Goal: Task Accomplishment & Management: Use online tool/utility

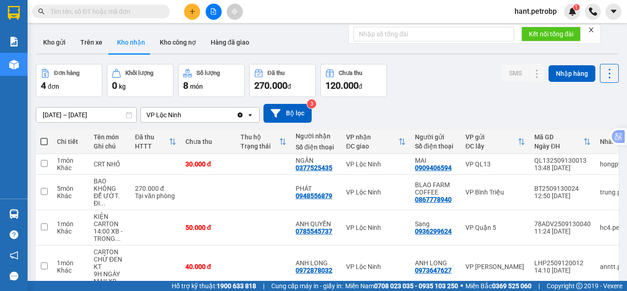
scroll to position [42, 0]
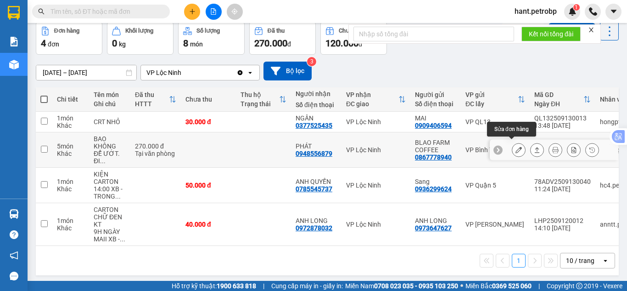
click at [516, 147] on icon at bounding box center [519, 150] width 6 height 6
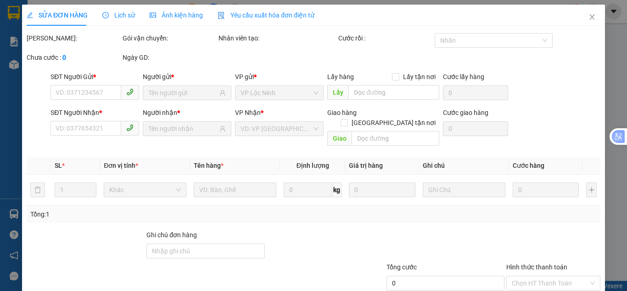
type input "0867778940"
type input "BLAO FARM COFFEE"
type input "0948556879"
type input "PHÁT"
type input "270.000"
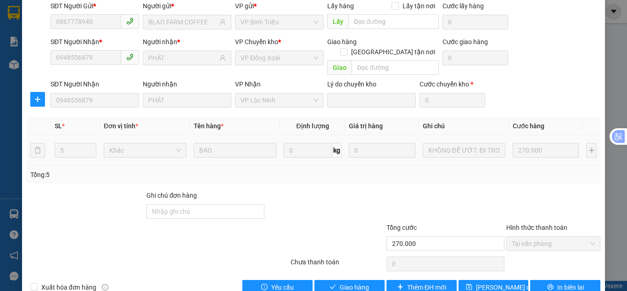
scroll to position [82, 0]
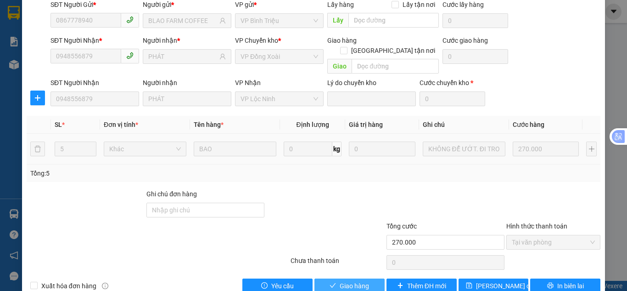
click at [341, 281] on span "Giao hàng" at bounding box center [354, 286] width 29 height 10
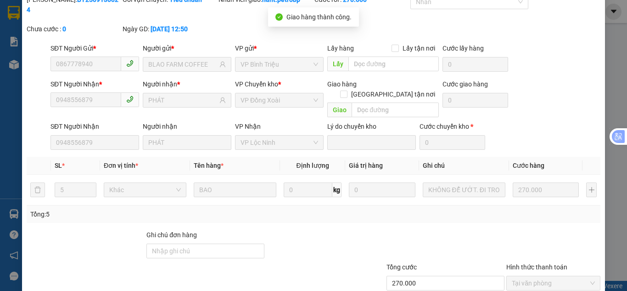
scroll to position [0, 0]
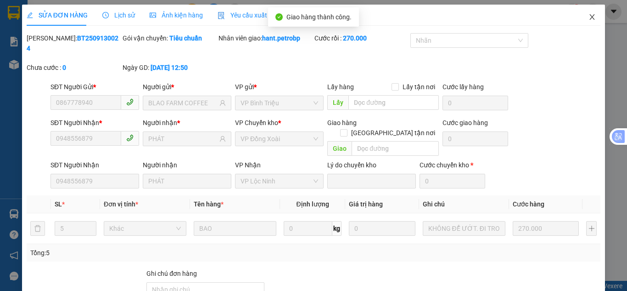
click at [589, 20] on icon "close" at bounding box center [592, 16] width 7 height 7
